Goal: Navigation & Orientation: Find specific page/section

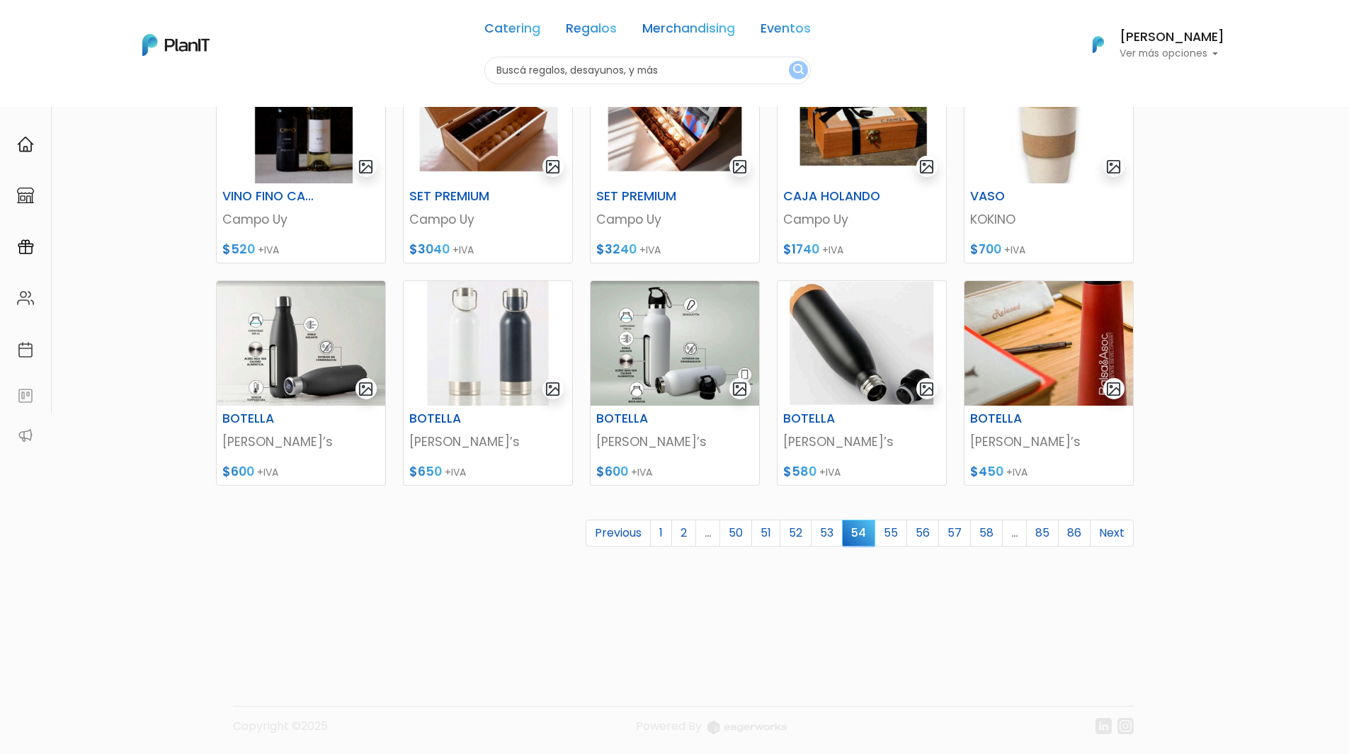
scroll to position [451, 0]
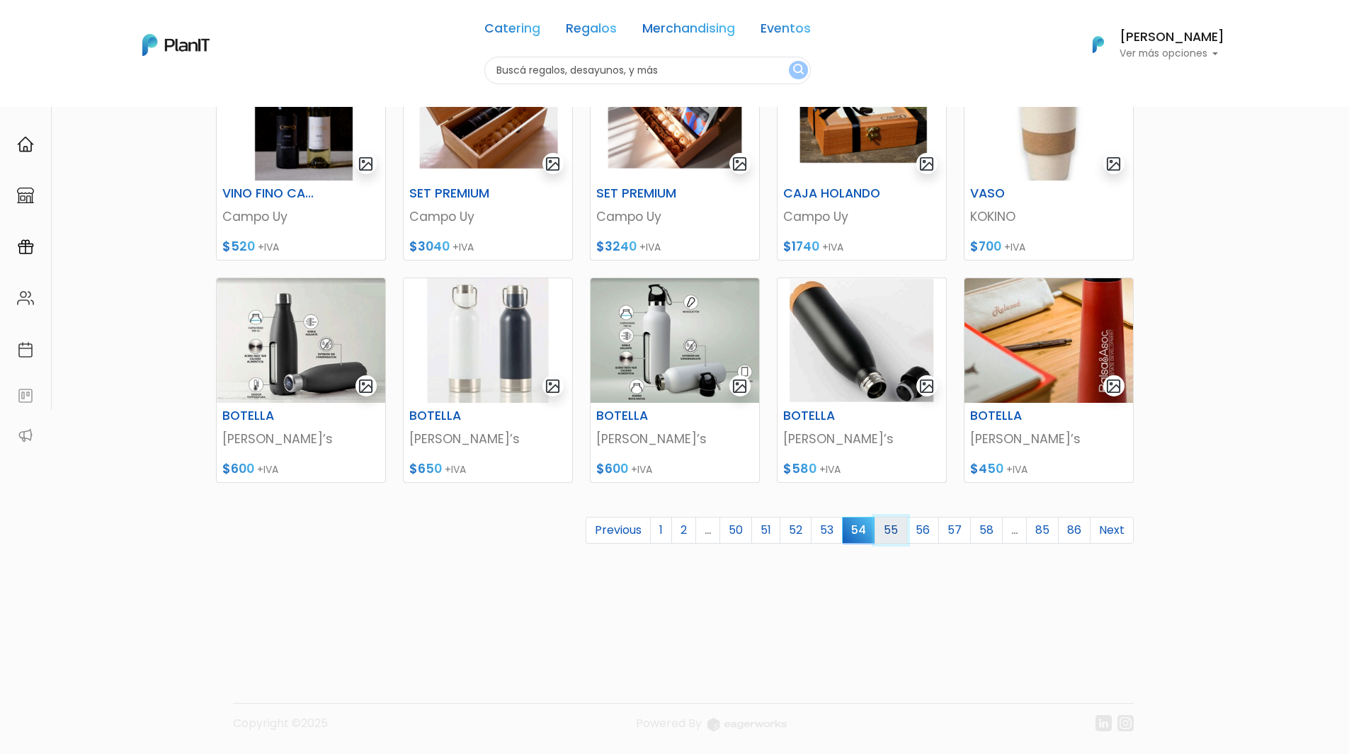
click at [894, 532] on link "55" at bounding box center [891, 530] width 33 height 27
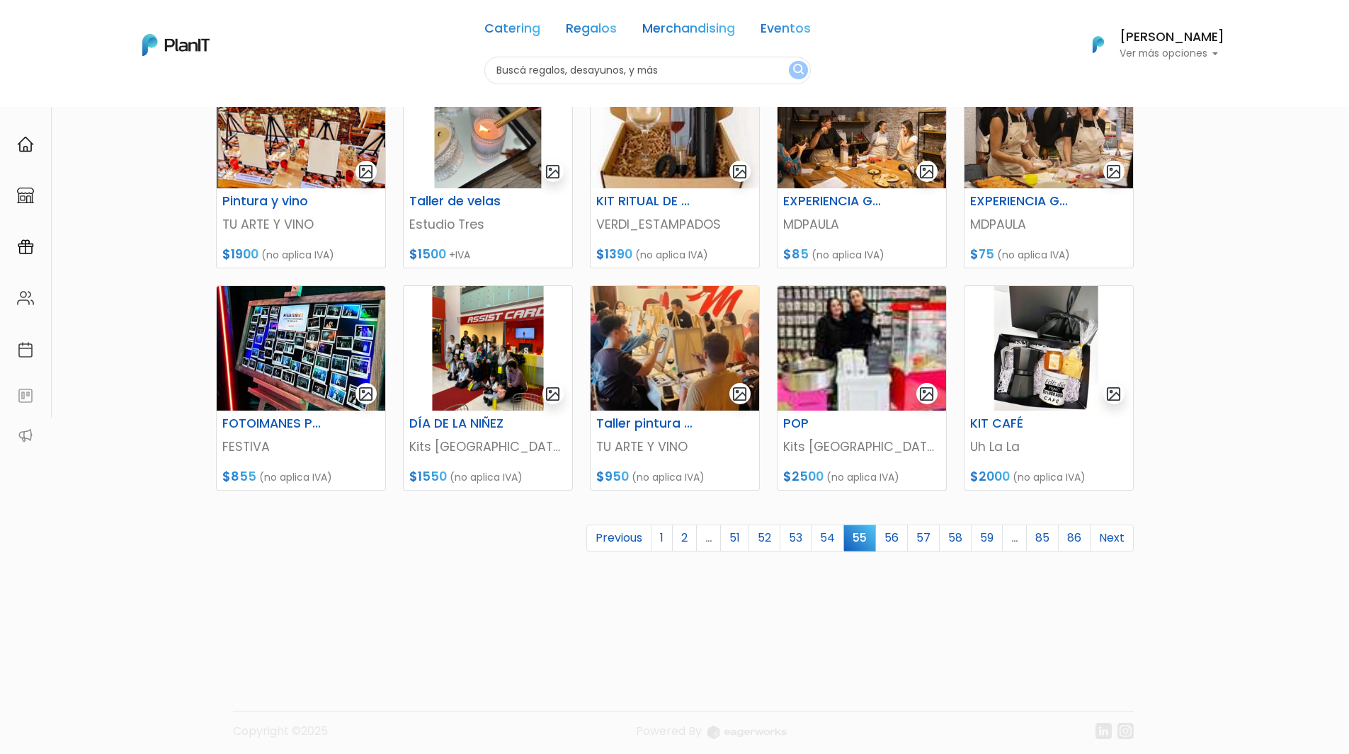
scroll to position [451, 0]
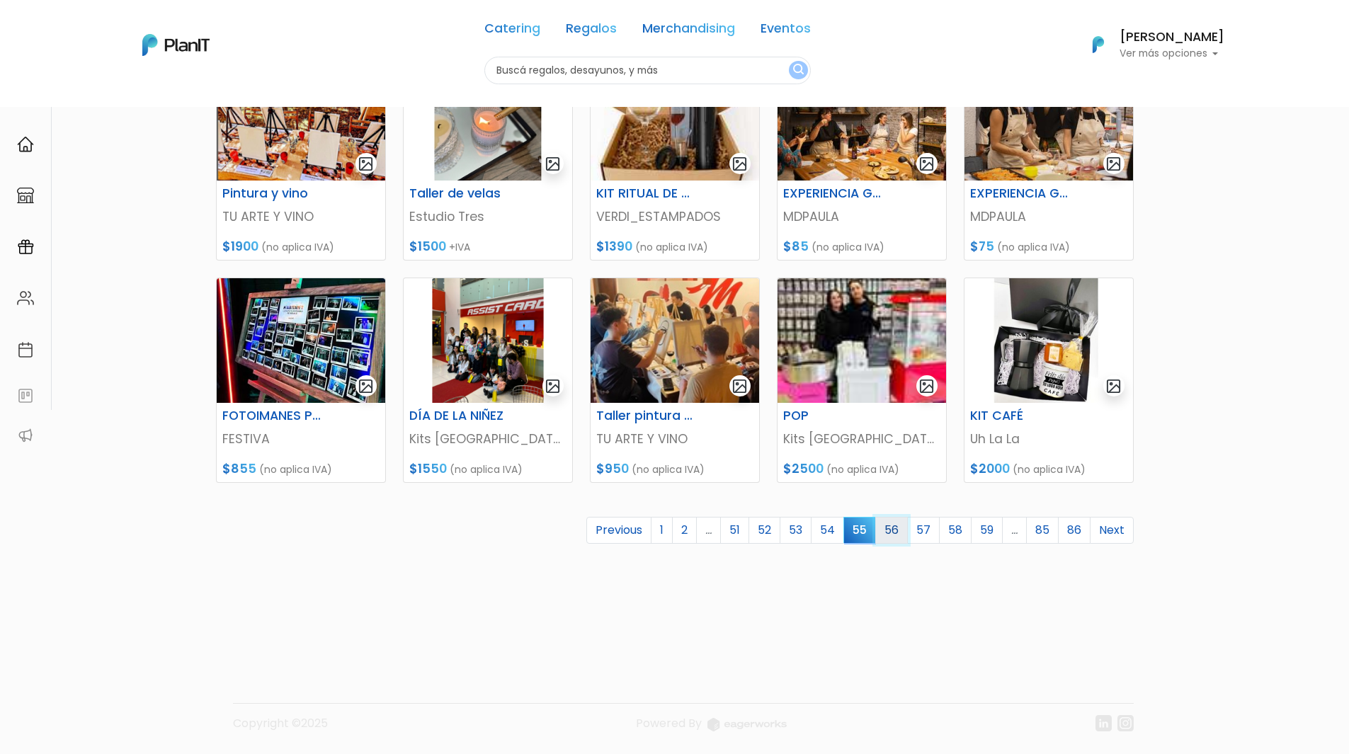
click at [888, 535] on link "56" at bounding box center [891, 530] width 33 height 27
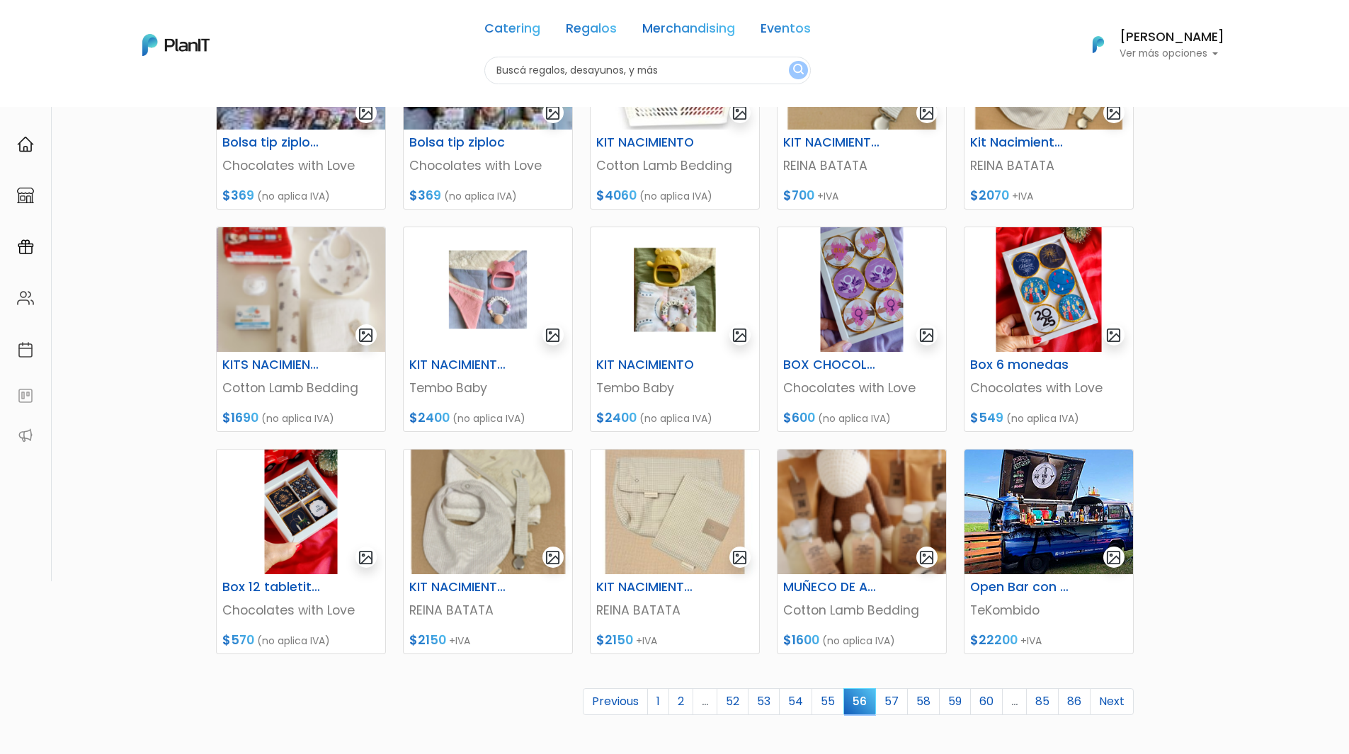
scroll to position [354, 0]
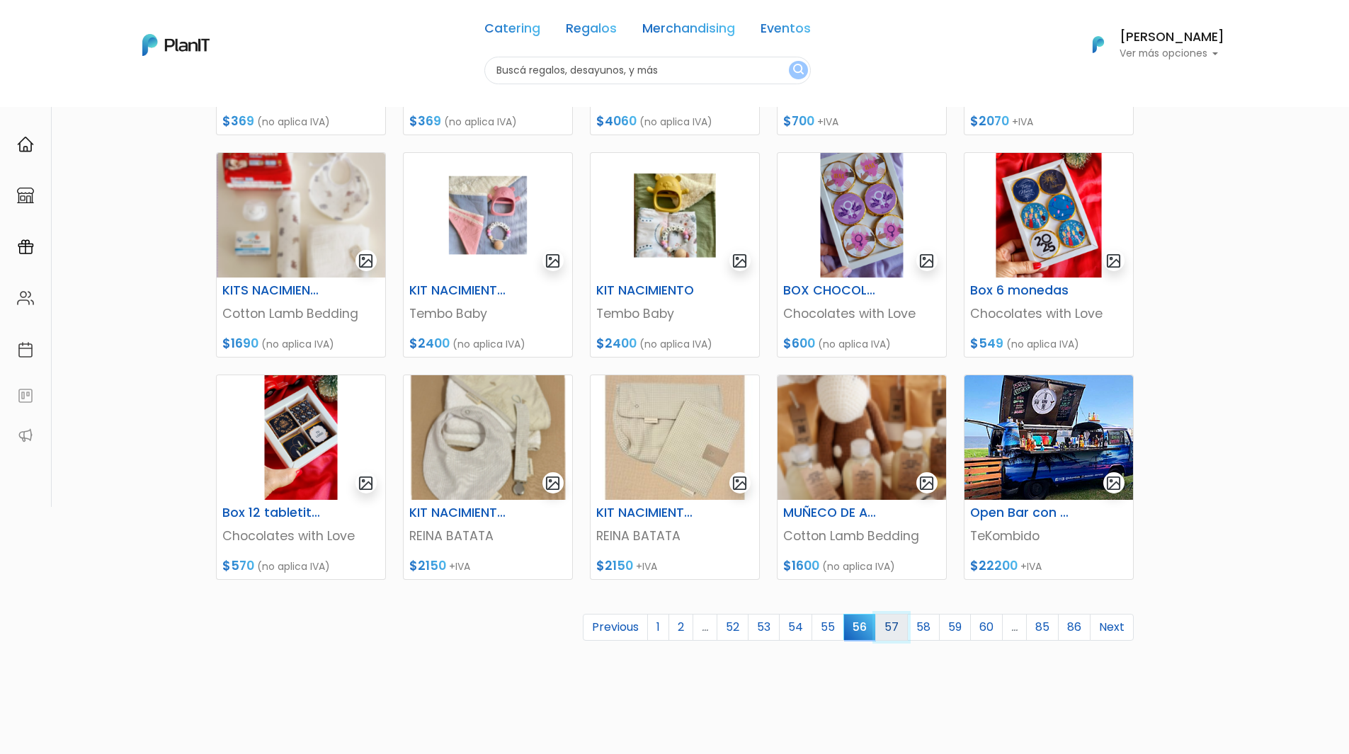
click at [892, 627] on link "57" at bounding box center [891, 627] width 33 height 27
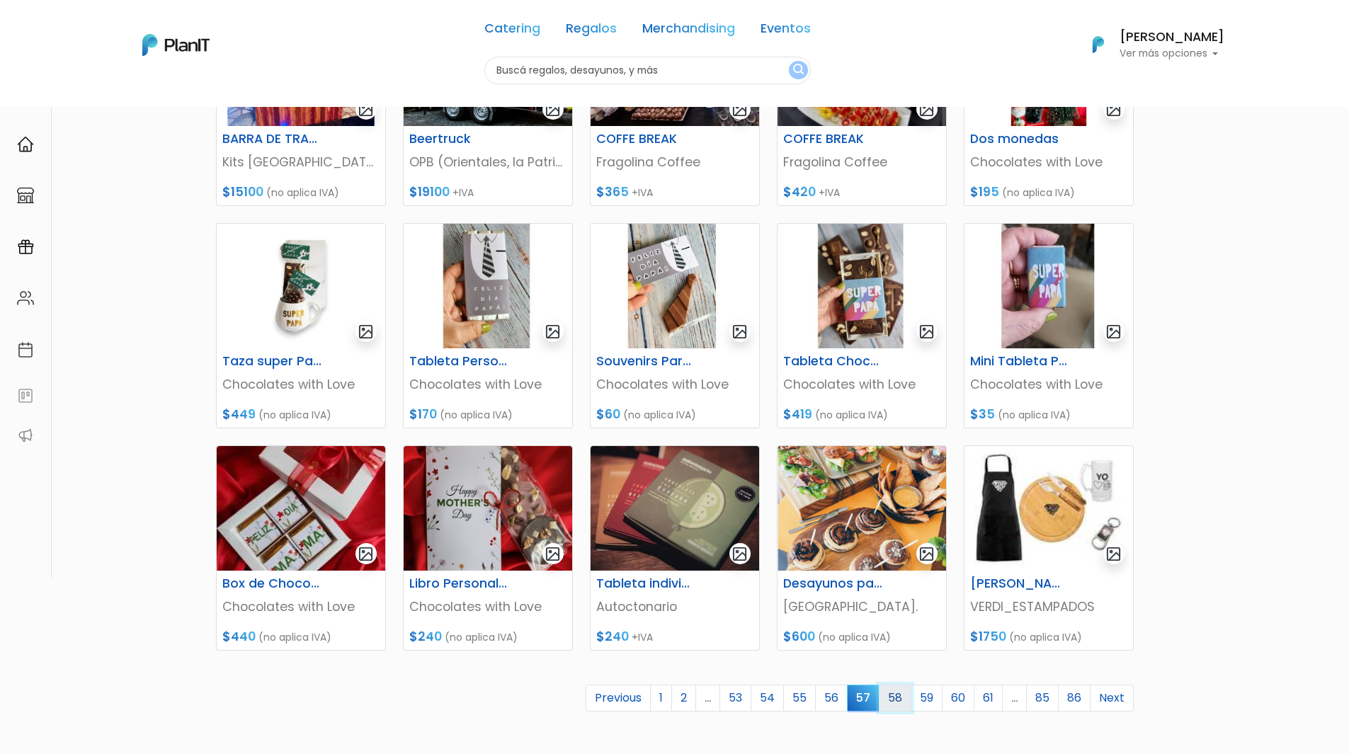
click at [895, 700] on link "58" at bounding box center [895, 698] width 33 height 27
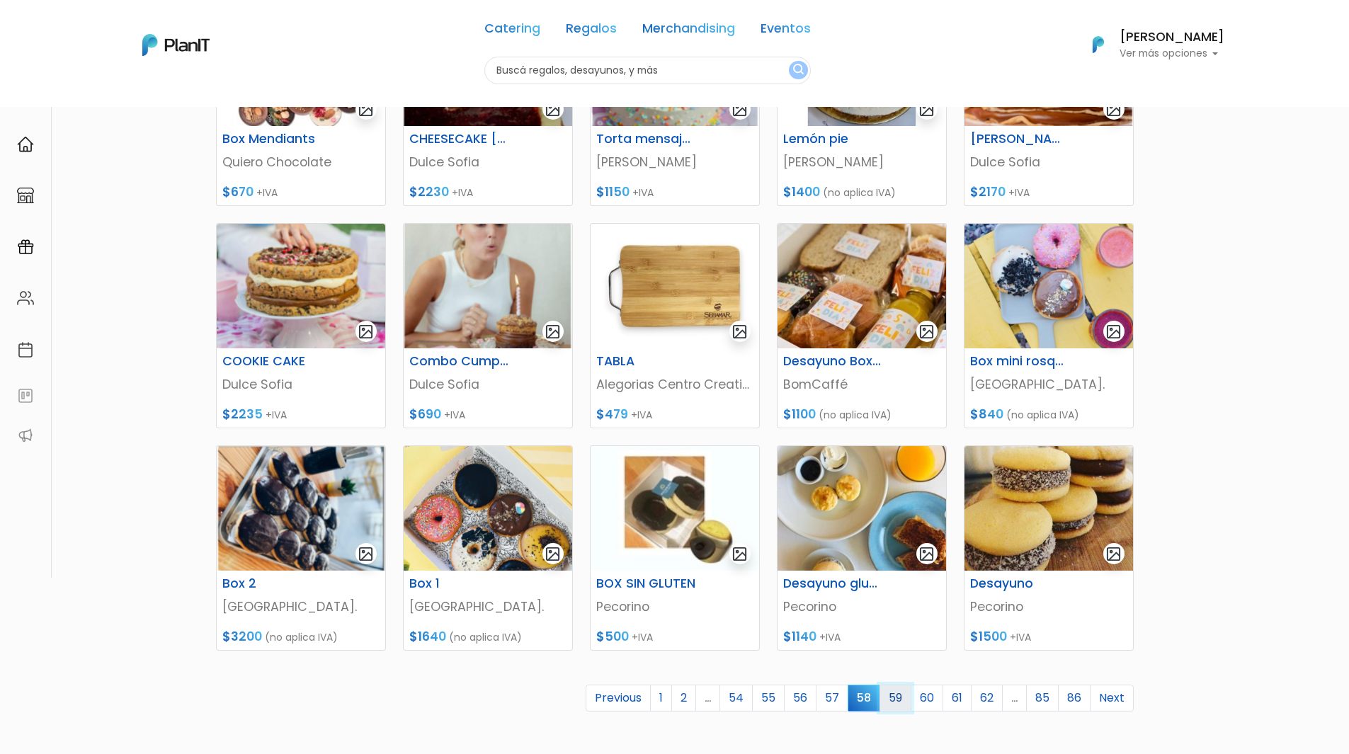
click at [890, 707] on link "59" at bounding box center [895, 698] width 32 height 27
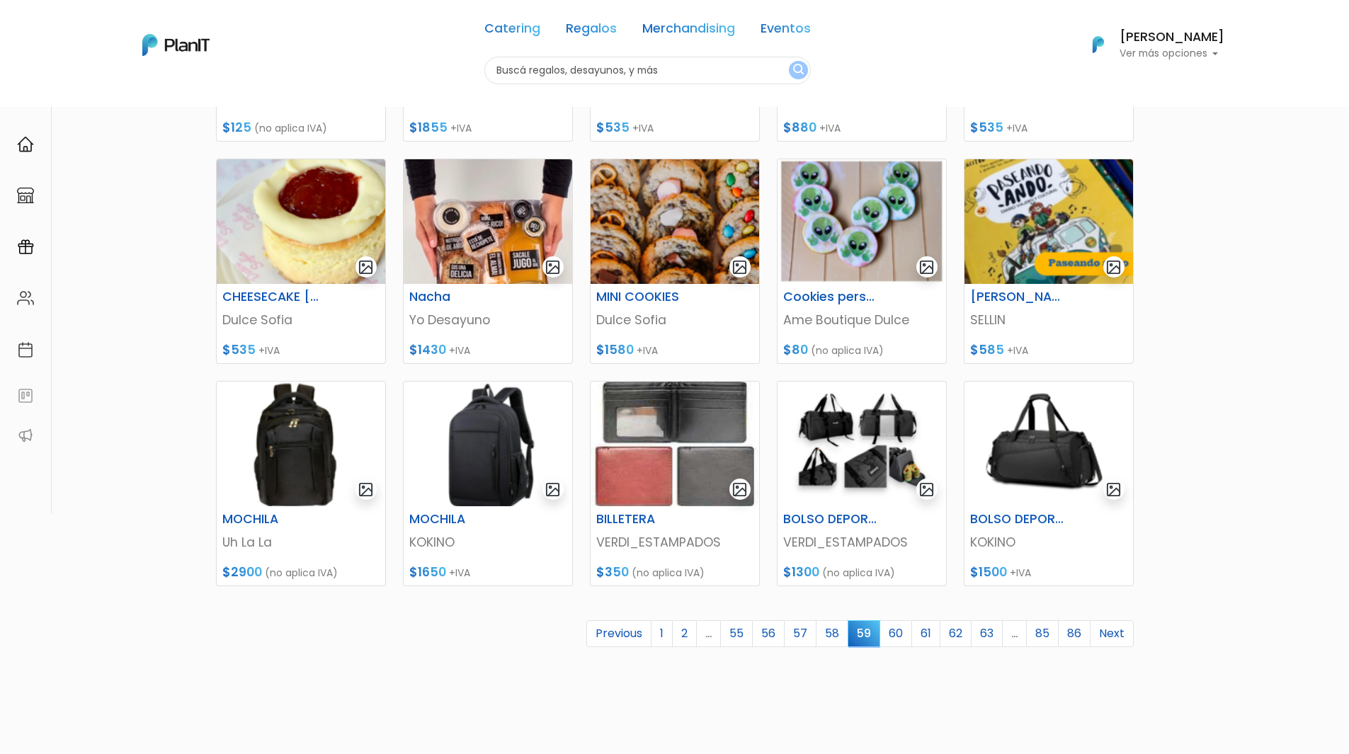
scroll to position [354, 0]
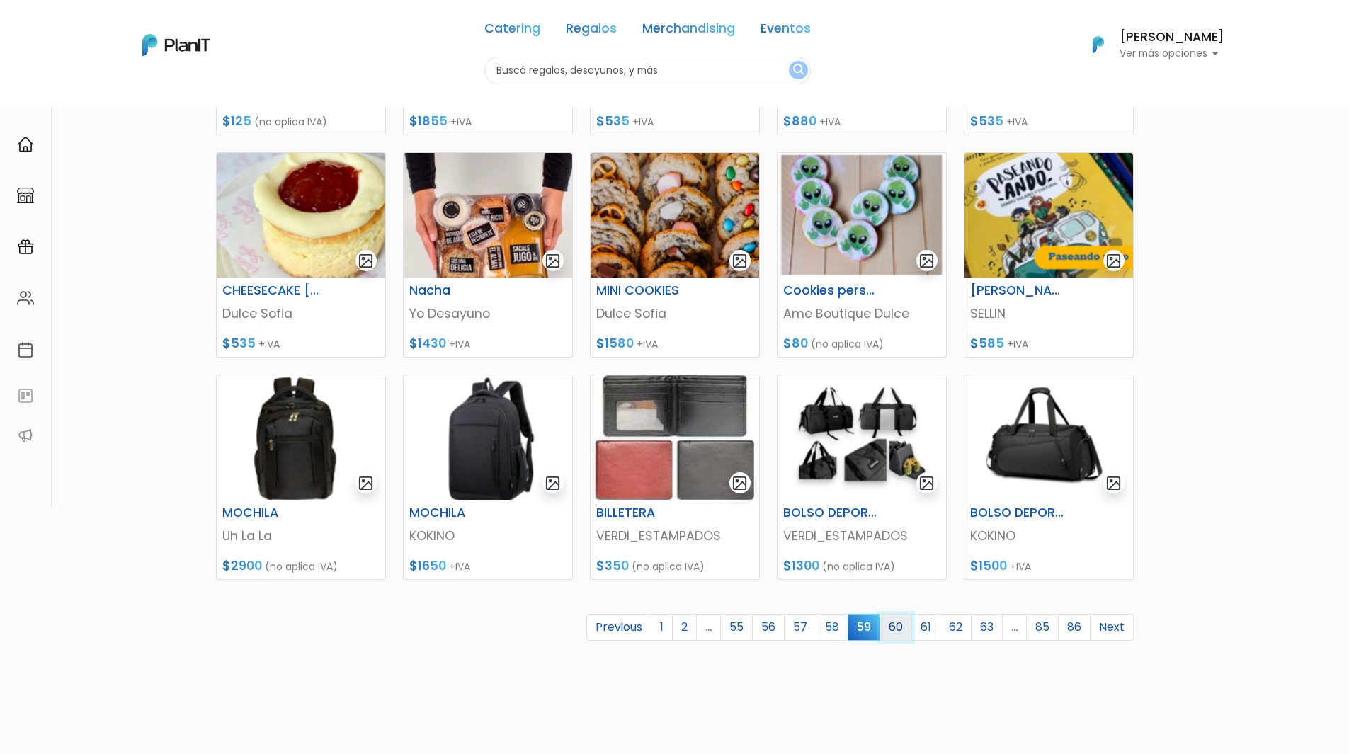
click at [888, 626] on link "60" at bounding box center [895, 627] width 33 height 27
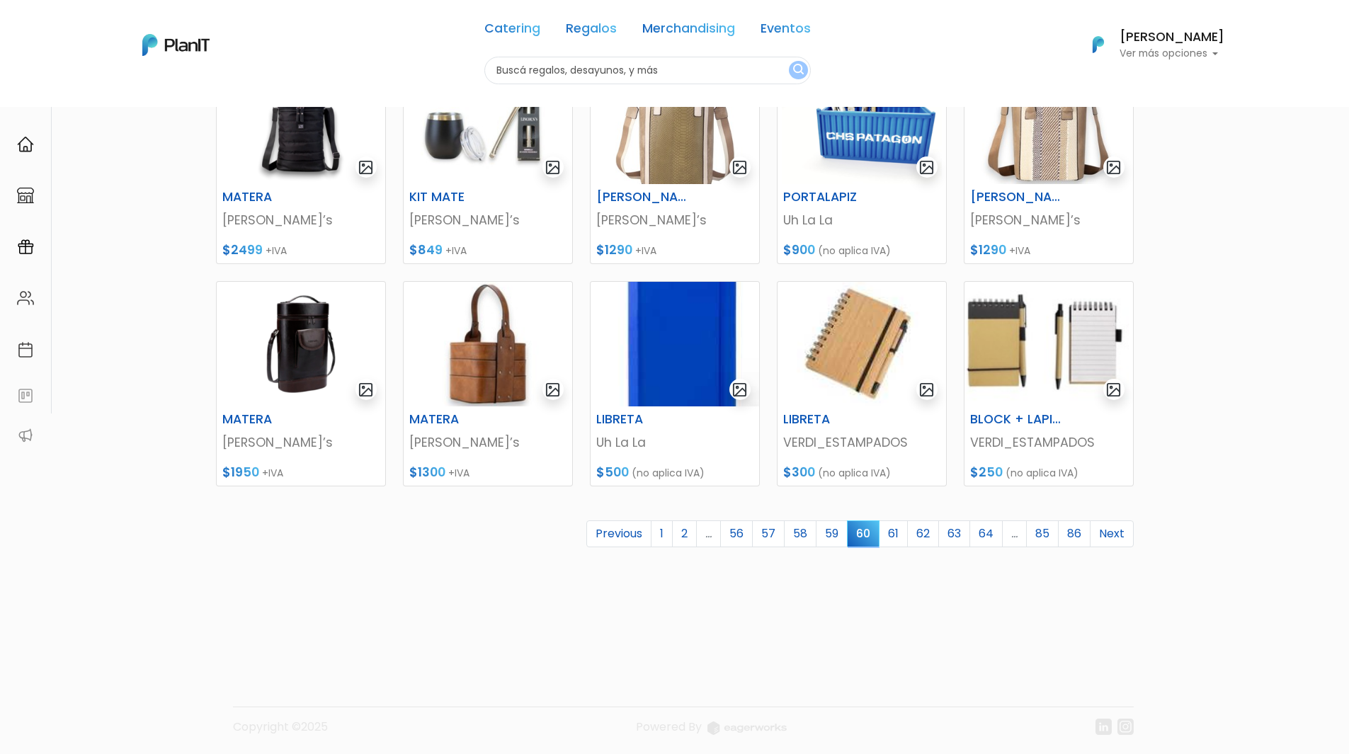
scroll to position [451, 0]
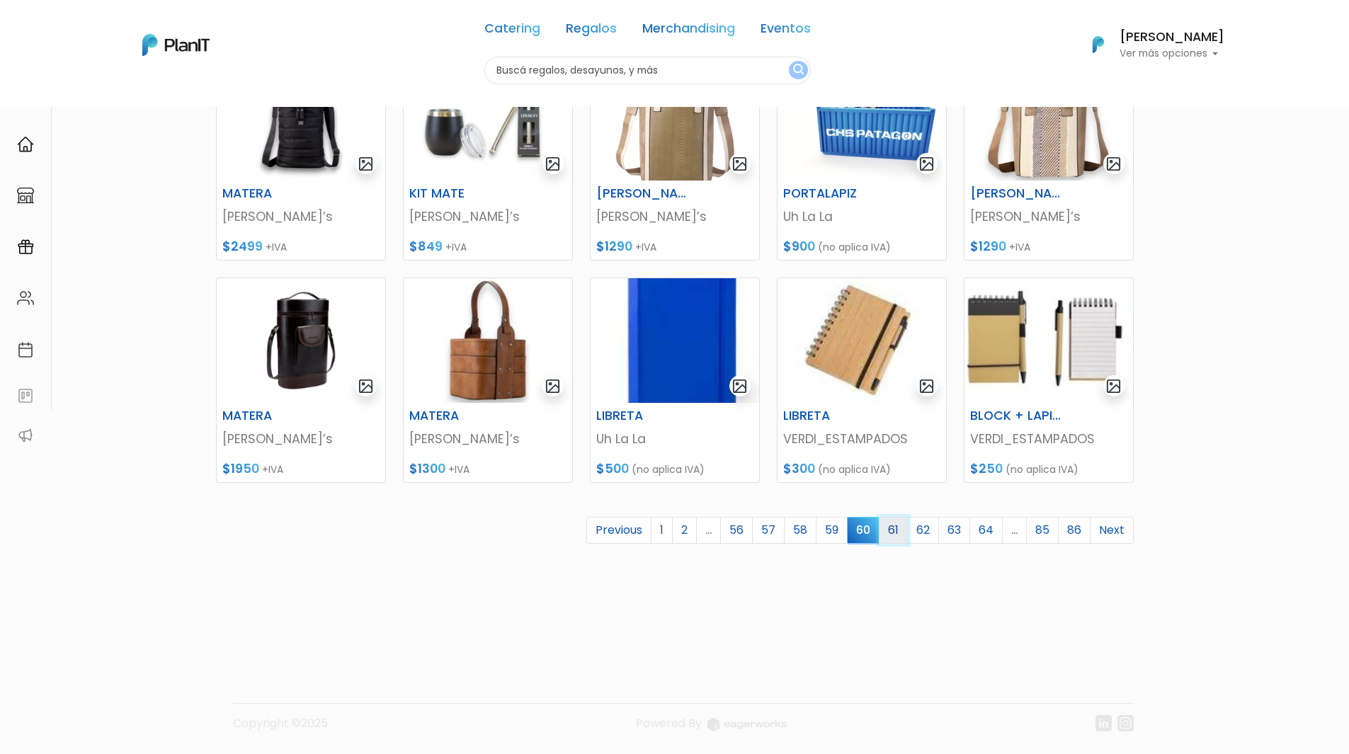
click at [889, 533] on link "61" at bounding box center [893, 530] width 29 height 27
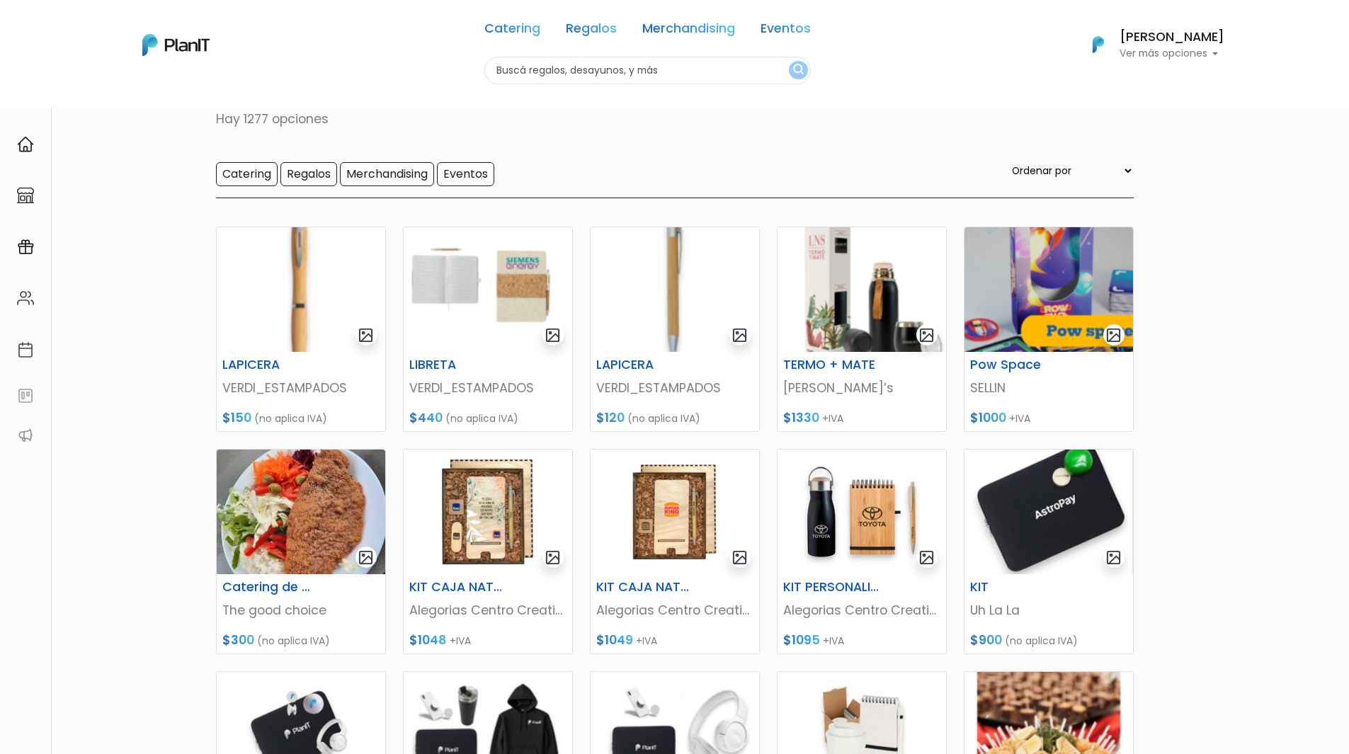
scroll to position [354, 0]
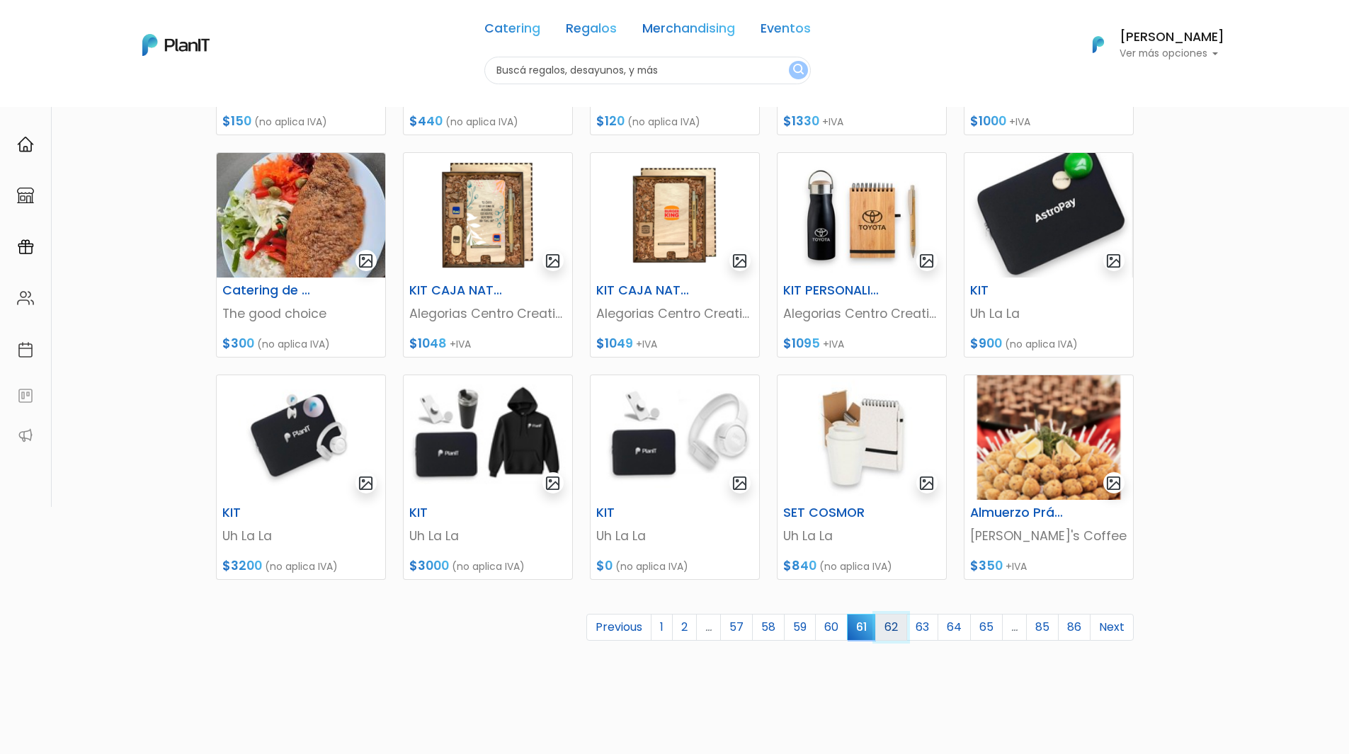
click at [891, 621] on link "62" at bounding box center [891, 627] width 32 height 27
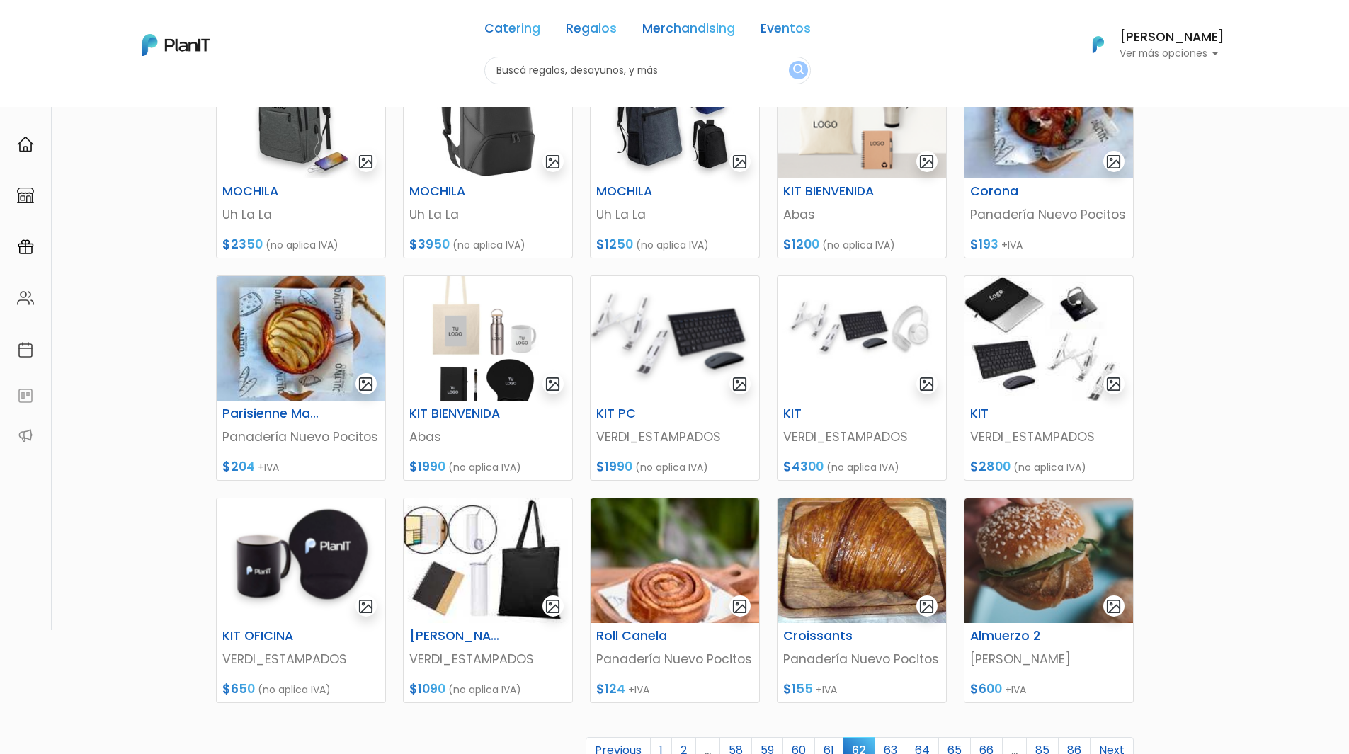
scroll to position [283, 0]
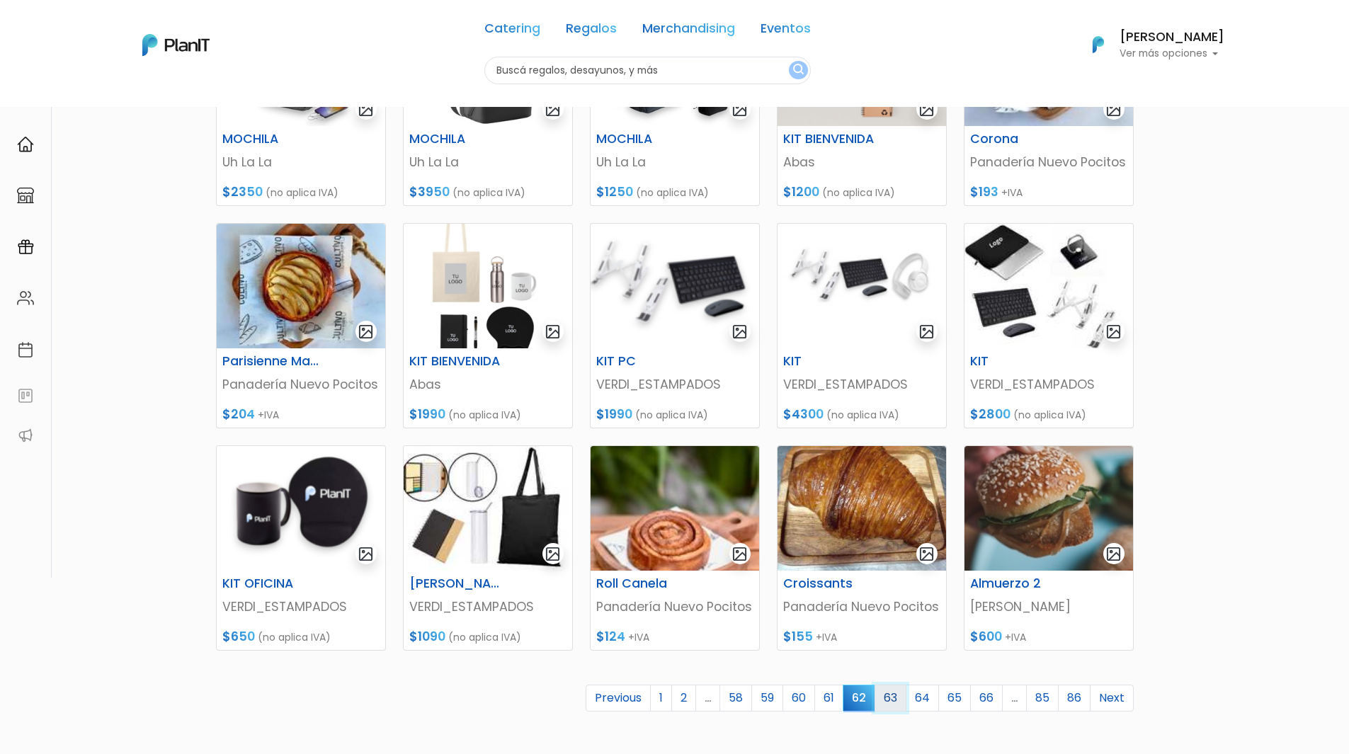
click at [890, 692] on link "63" at bounding box center [891, 698] width 32 height 27
